Goal: Navigation & Orientation: Find specific page/section

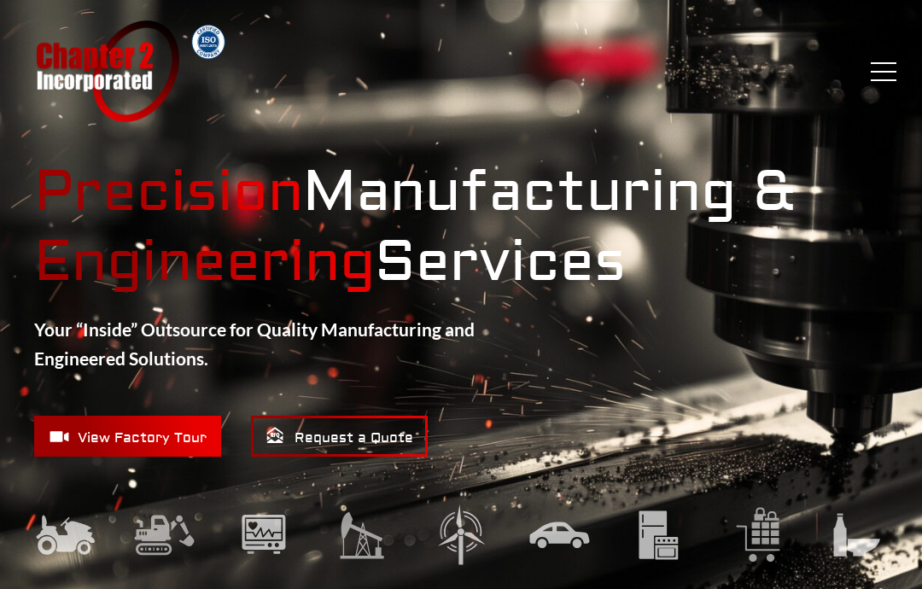
click at [882, 71] on span "Menu" at bounding box center [884, 72] width 26 height 2
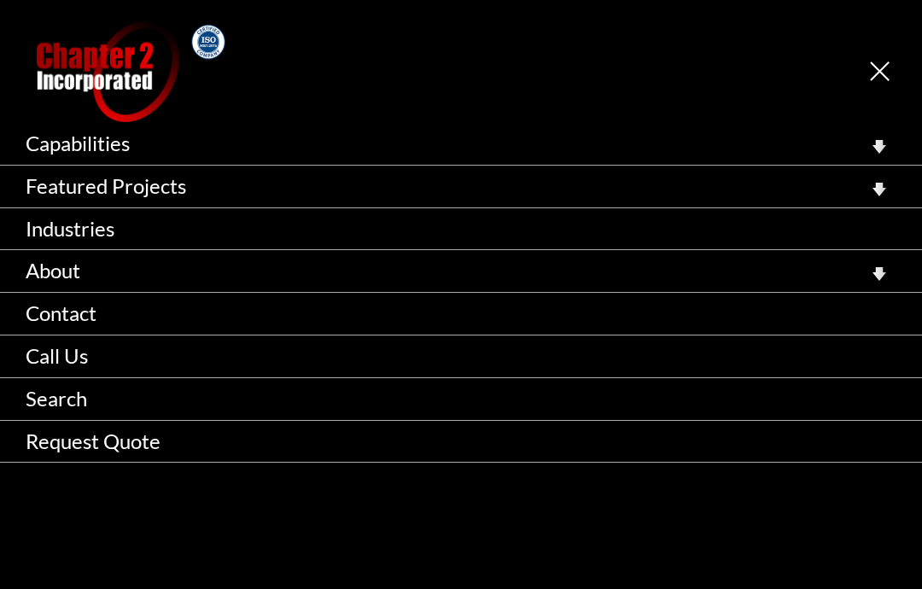
click at [874, 274] on icon at bounding box center [880, 274] width 14 height 14
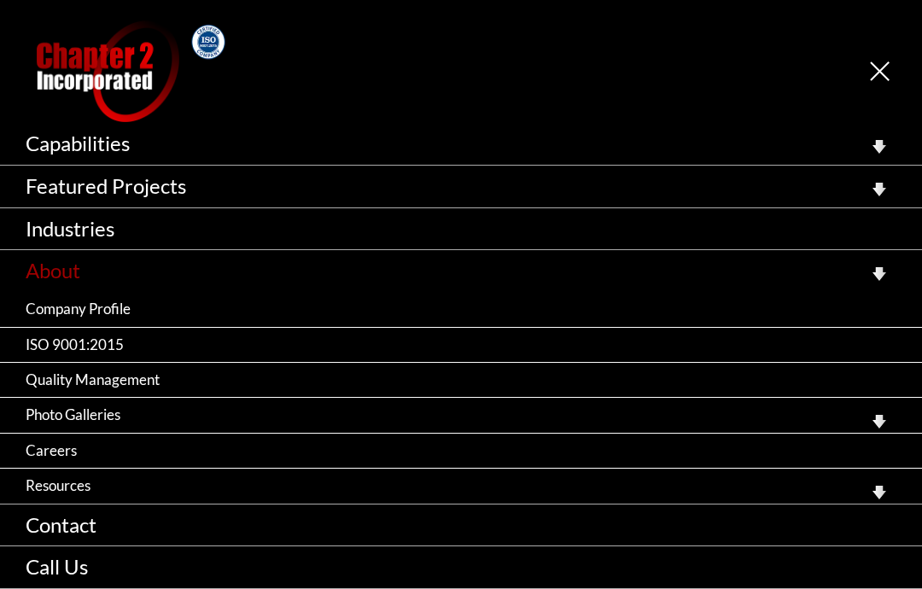
click at [43, 279] on link "About" at bounding box center [461, 271] width 922 height 42
click at [38, 295] on link "Company Profile" at bounding box center [461, 309] width 922 height 34
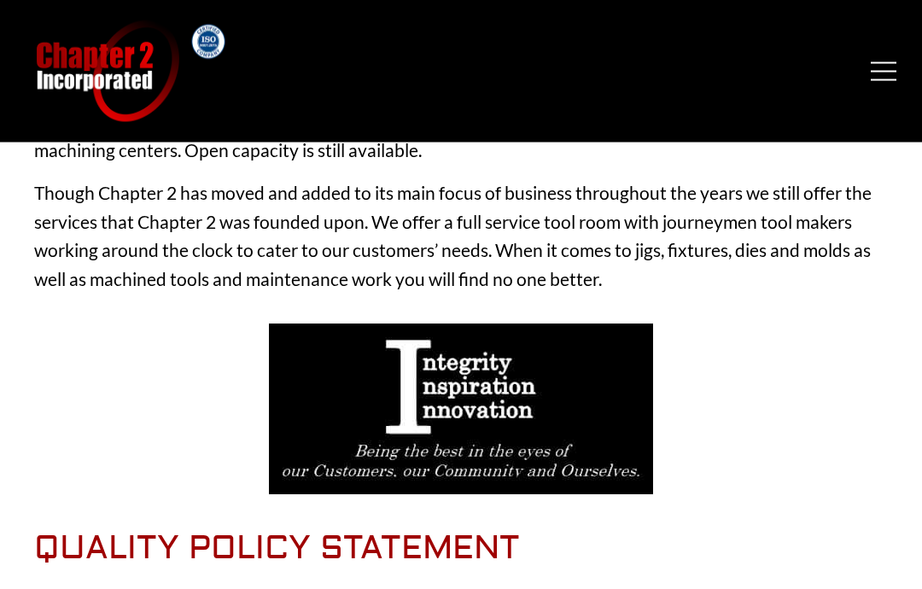
scroll to position [933, 0]
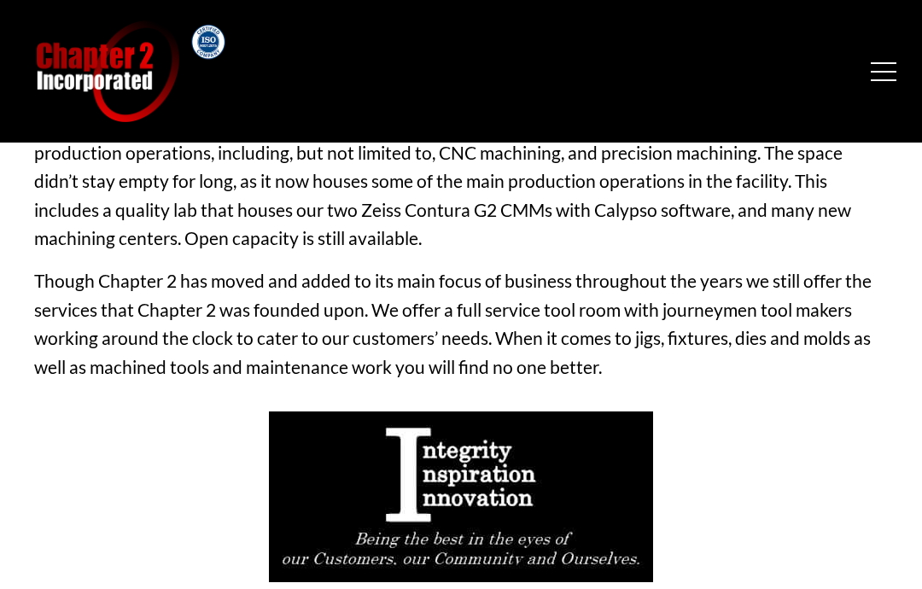
click at [884, 82] on div "Chapter 2 Incorporated Menu Capabilities Precision CNC Machining Turning Millin…" at bounding box center [461, 71] width 922 height 102
click at [884, 74] on button "Menu" at bounding box center [884, 71] width 26 height 19
click at [884, 74] on span "Menu" at bounding box center [880, 71] width 20 height 20
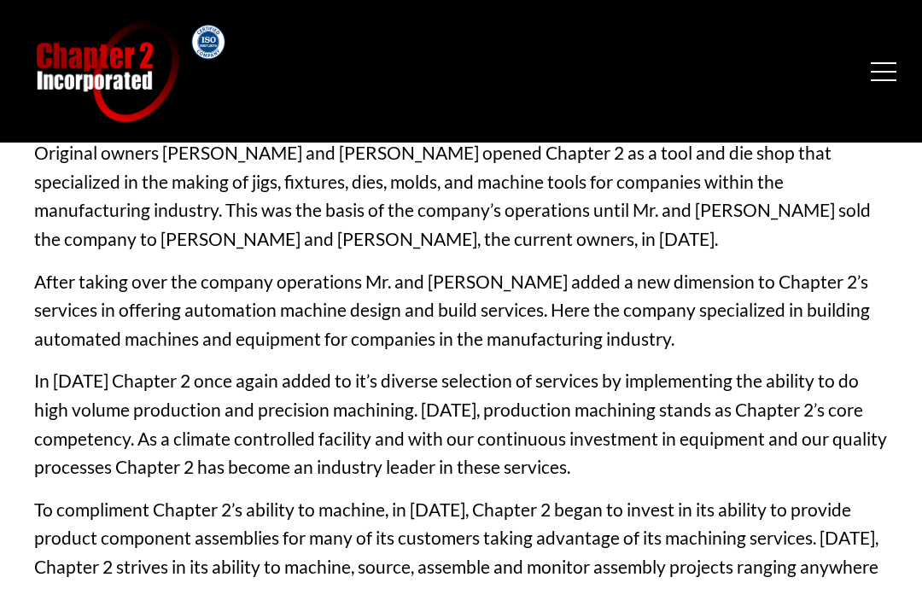
scroll to position [0, 0]
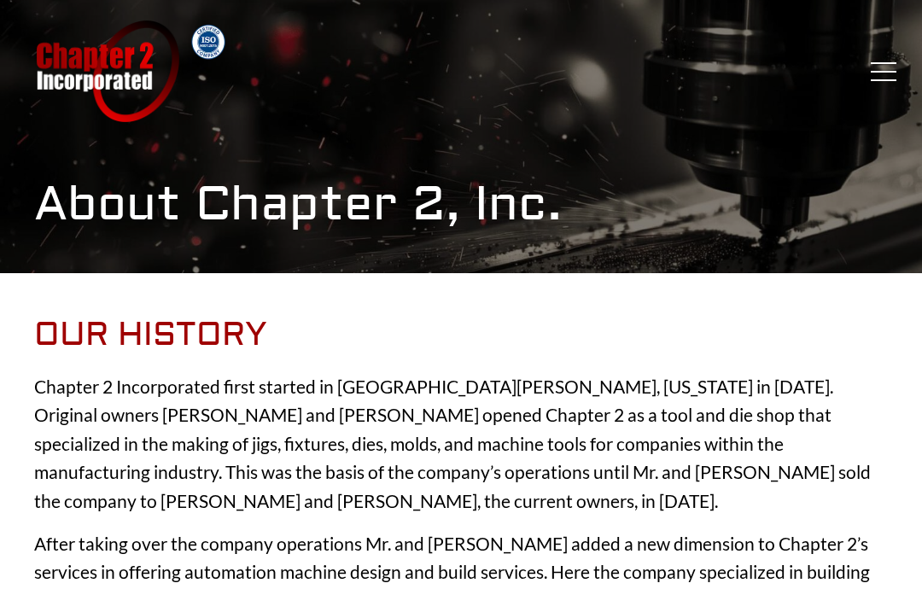
click at [878, 71] on span "Menu" at bounding box center [884, 72] width 26 height 2
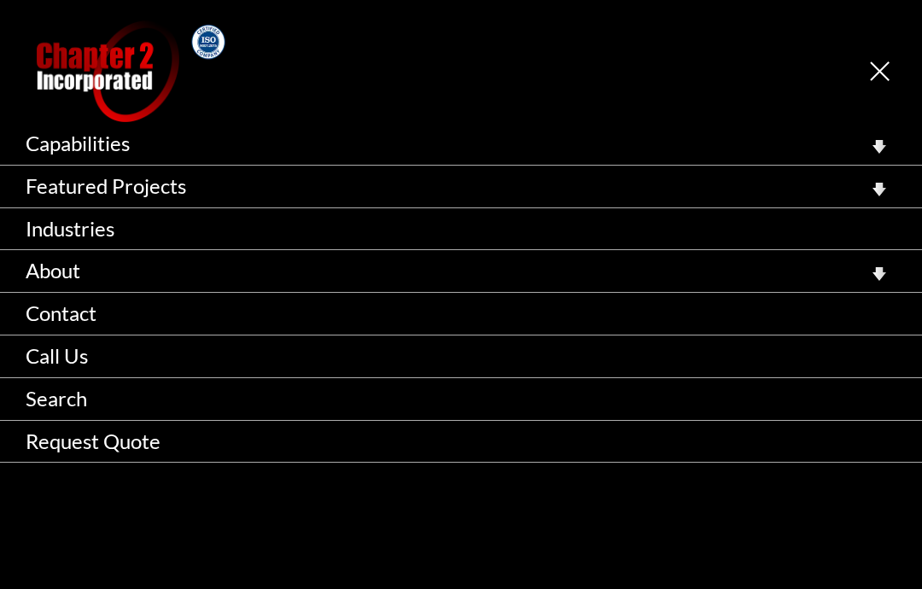
click at [880, 186] on icon at bounding box center [880, 190] width 14 height 14
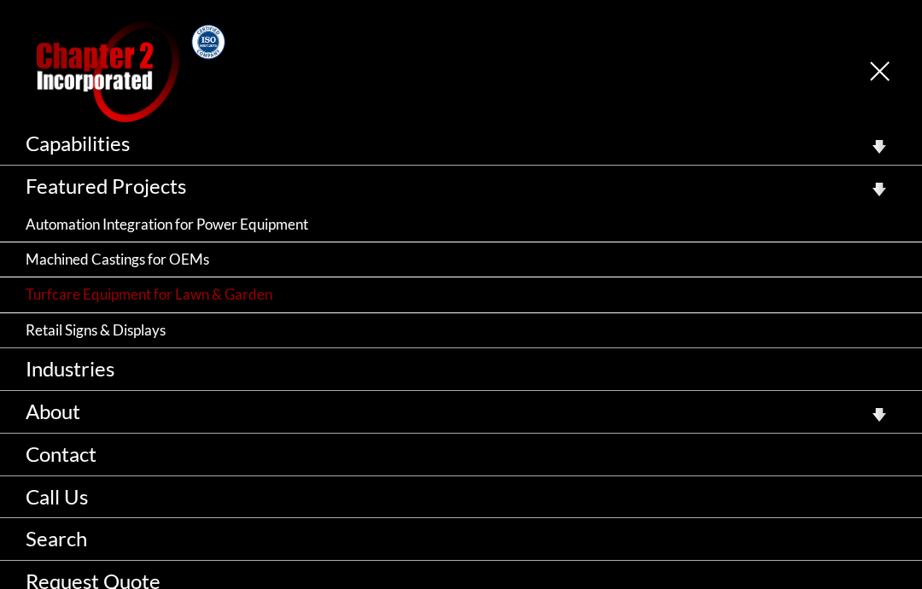
click at [155, 295] on link "Turfcare Equipment for Lawn & Garden" at bounding box center [461, 294] width 922 height 34
